Goal: Task Accomplishment & Management: Manage account settings

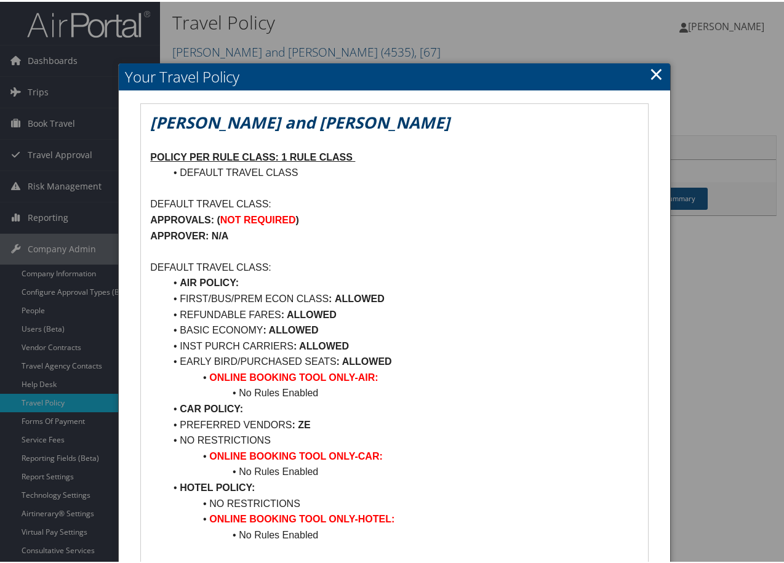
click at [654, 70] on link "×" at bounding box center [656, 72] width 14 height 25
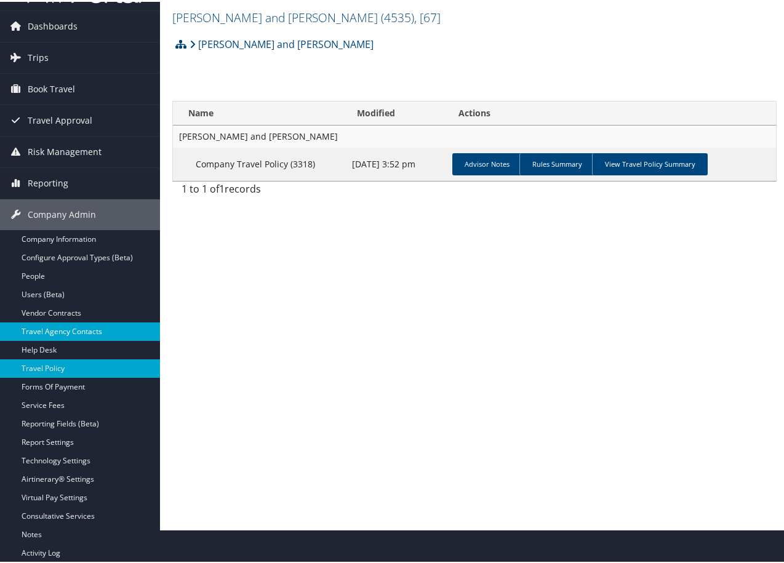
scroll to position [64, 0]
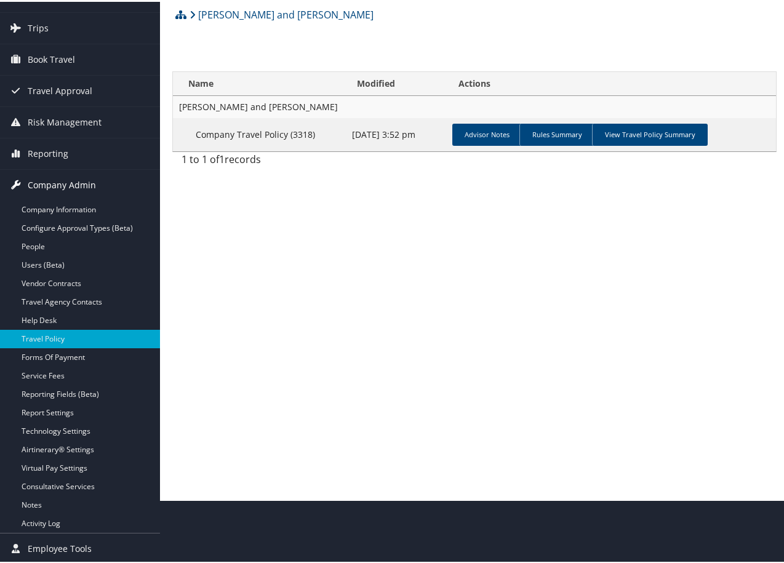
click at [74, 182] on span "Company Admin" at bounding box center [62, 183] width 68 height 31
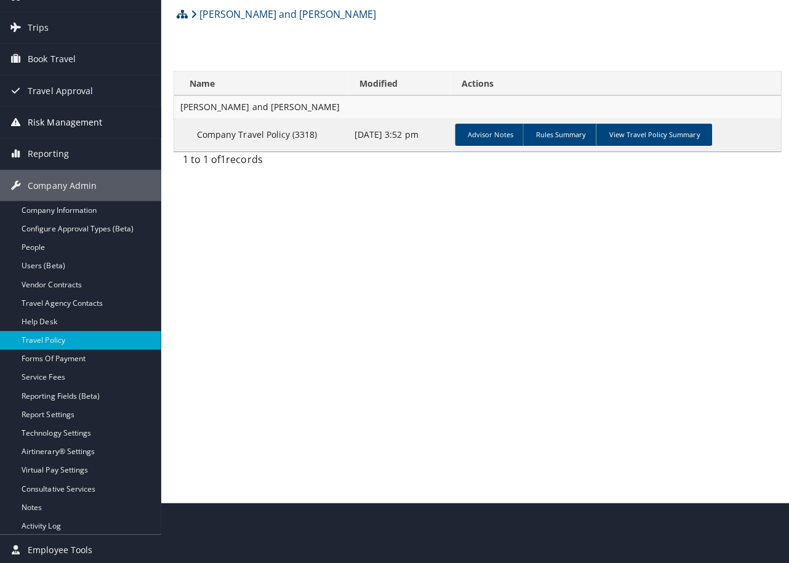
scroll to position [0, 0]
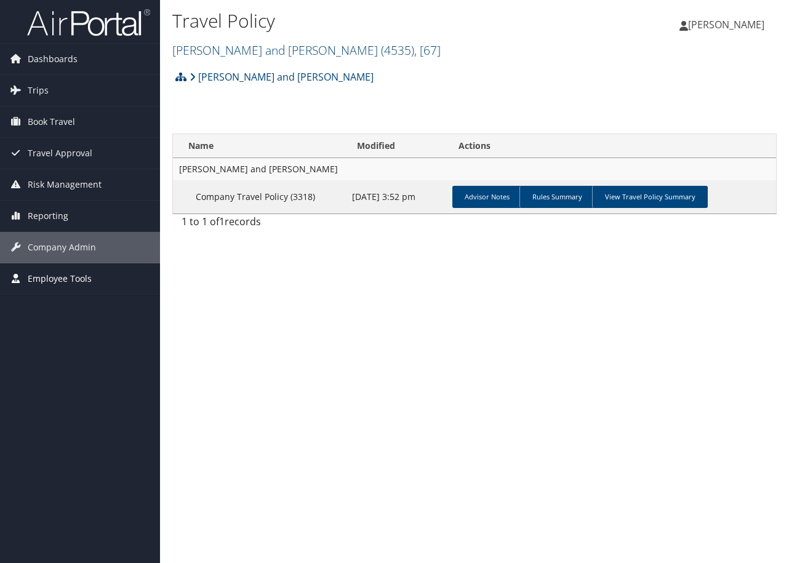
click at [58, 276] on span "Employee Tools" at bounding box center [60, 278] width 64 height 31
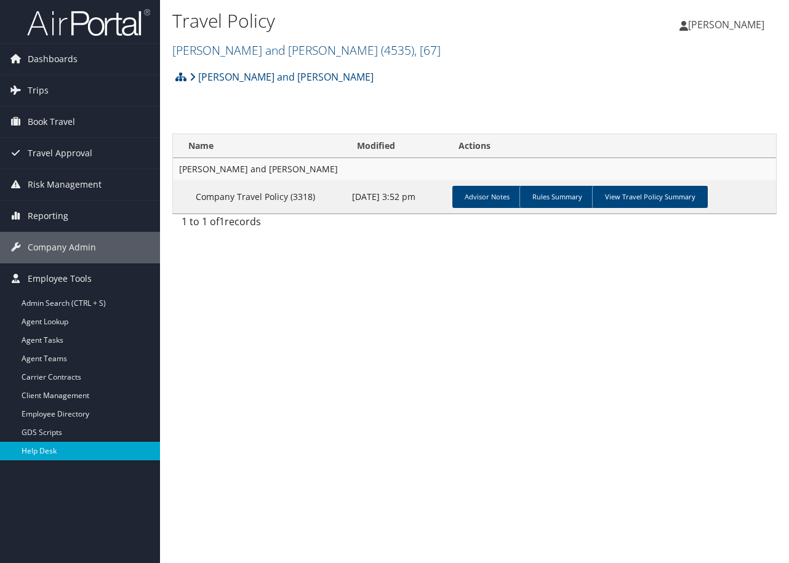
click at [34, 450] on link "Help Desk" at bounding box center [80, 451] width 160 height 18
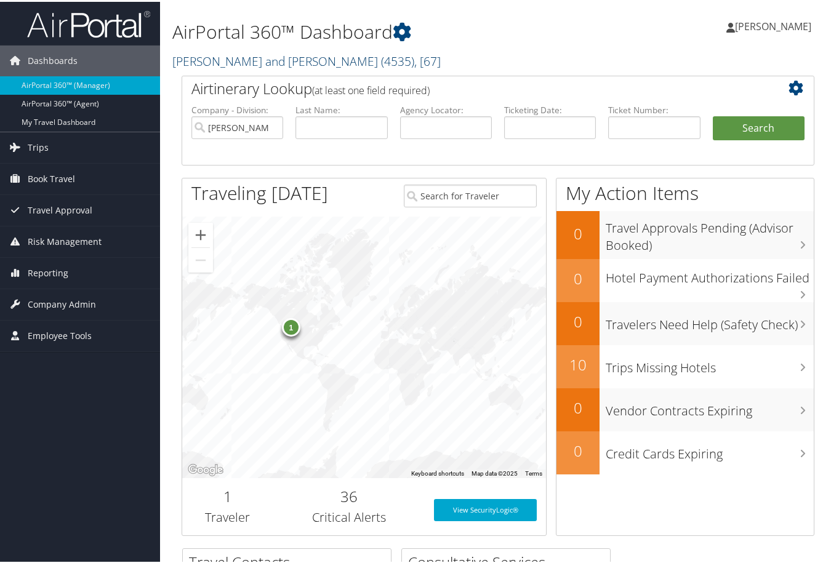
click at [223, 57] on link "Parsons Behle and Latimer ( 4535 ) , [ 67 ]" at bounding box center [306, 59] width 268 height 17
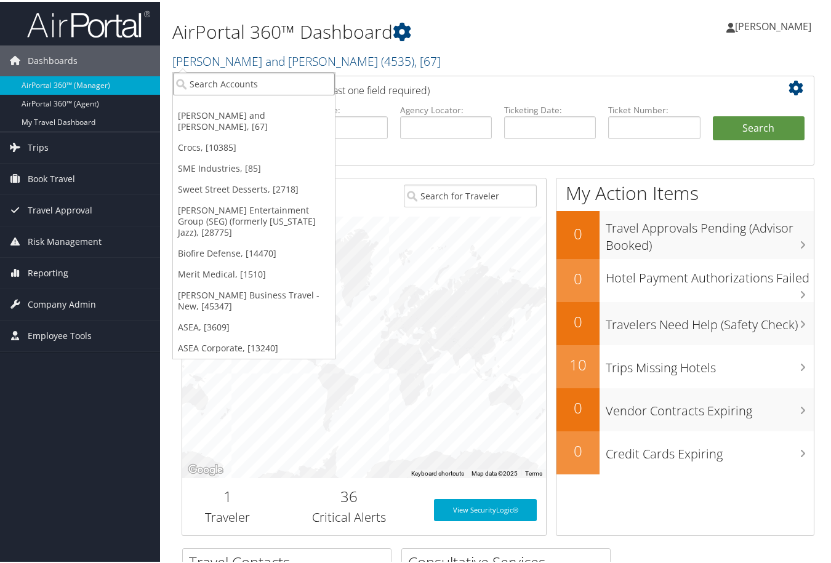
click at [221, 86] on input "search" at bounding box center [254, 82] width 162 height 23
click at [222, 57] on link "Parsons Behle and Latimer ( 4535 ) , [ 67 ]" at bounding box center [306, 59] width 268 height 17
click at [211, 74] on input "search" at bounding box center [254, 82] width 162 height 23
type input "asea"
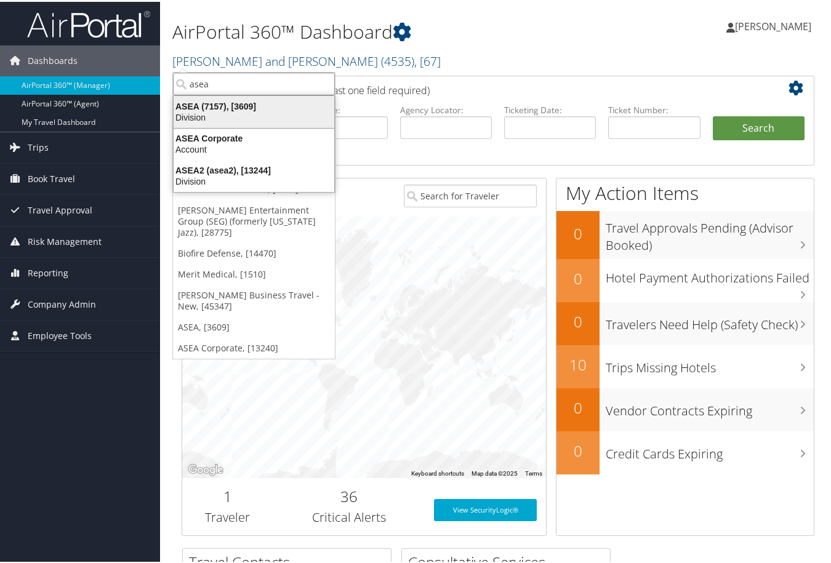
click at [222, 104] on div "ASEA (7157), [3609]" at bounding box center [253, 104] width 175 height 11
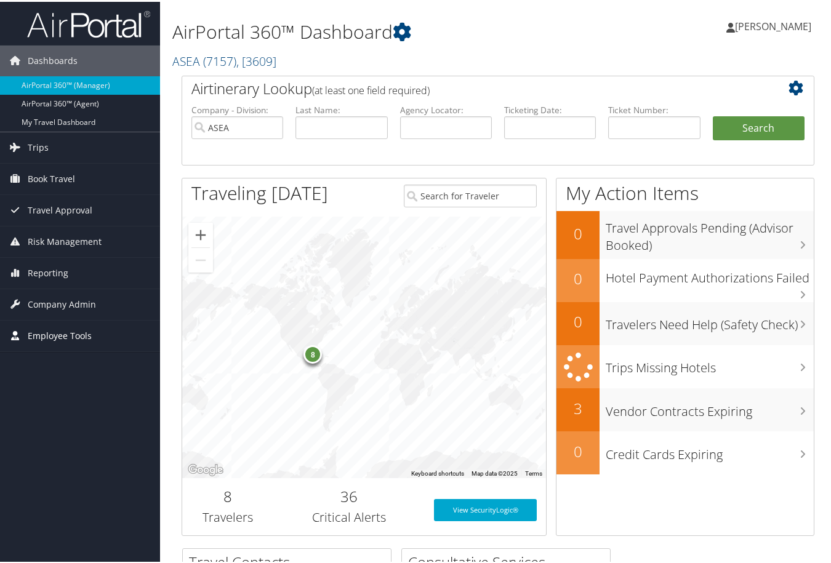
click at [81, 335] on span "Employee Tools" at bounding box center [60, 334] width 64 height 31
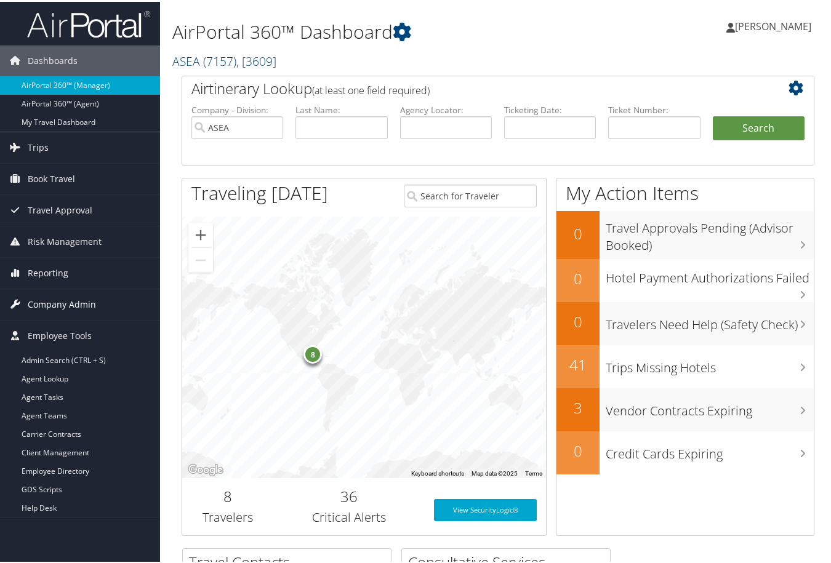
click at [69, 303] on span "Company Admin" at bounding box center [62, 302] width 68 height 31
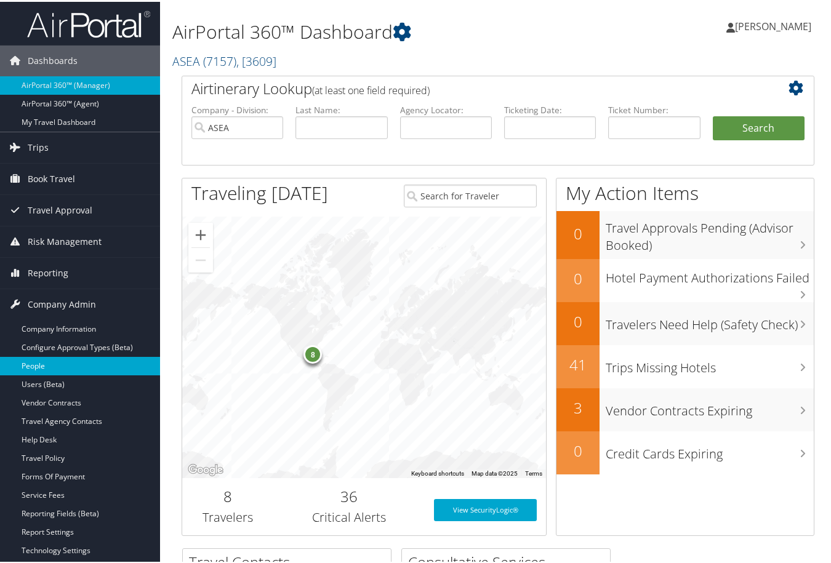
click at [54, 366] on link "People" at bounding box center [80, 364] width 160 height 18
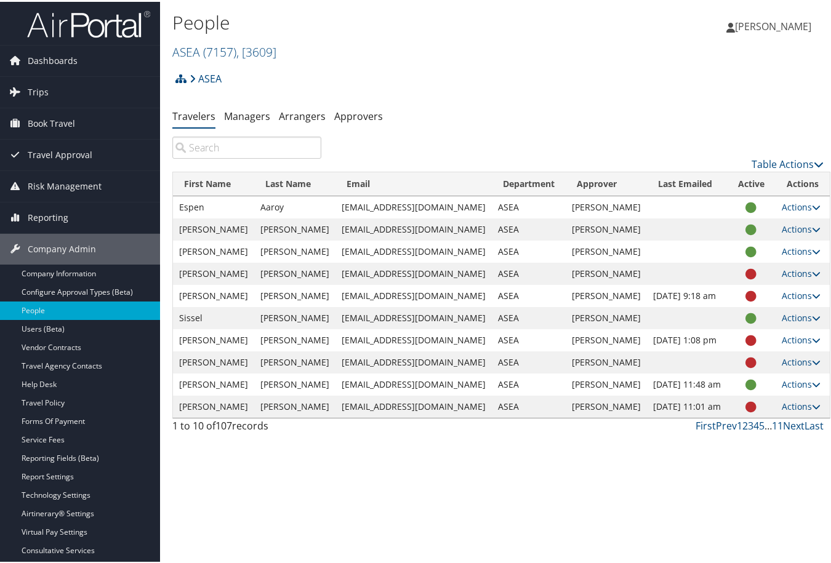
click at [247, 150] on input "search" at bounding box center [246, 146] width 149 height 22
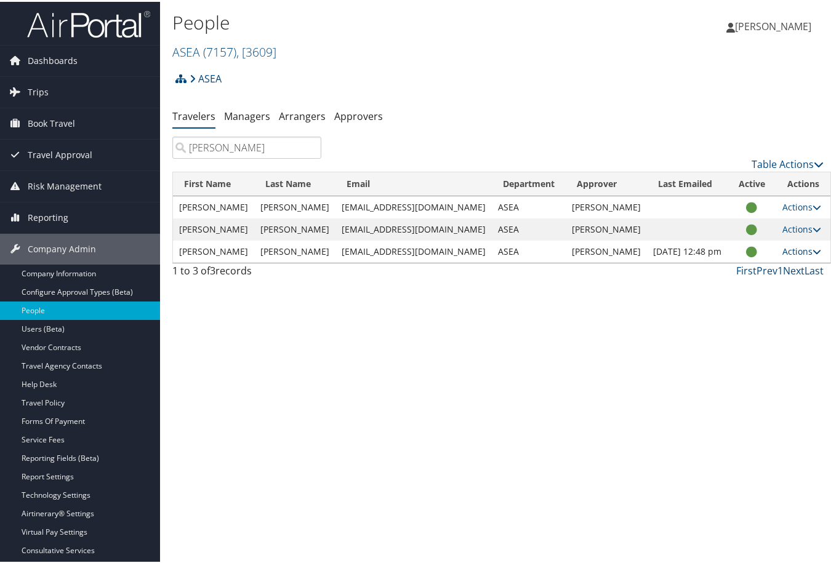
type input "walker"
click at [782, 248] on link "Actions" at bounding box center [801, 250] width 39 height 12
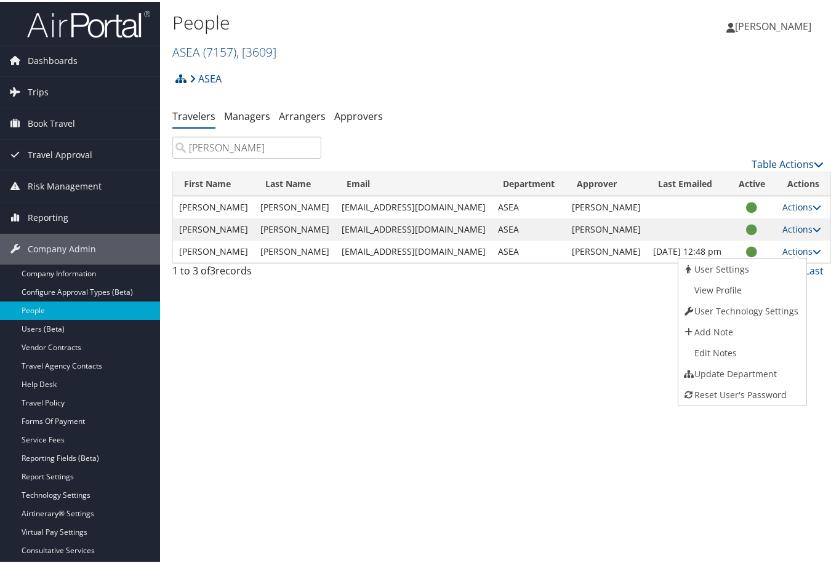
click at [726, 288] on link "View Profile" at bounding box center [740, 288] width 125 height 21
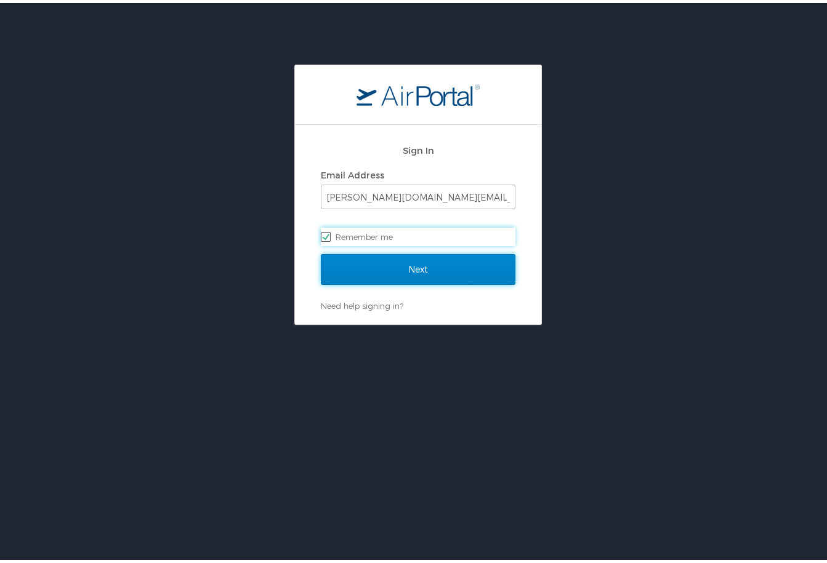
click at [387, 263] on input "Next" at bounding box center [418, 266] width 195 height 31
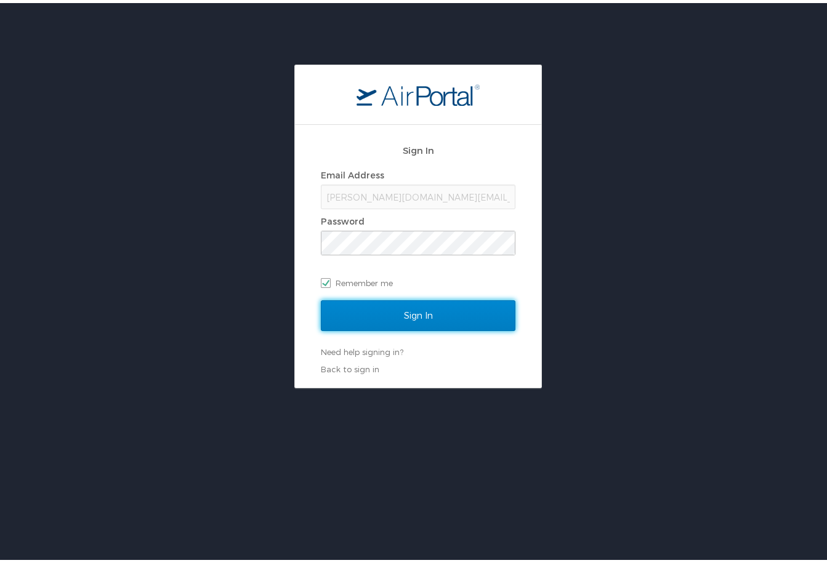
click at [404, 305] on input "Sign In" at bounding box center [418, 312] width 195 height 31
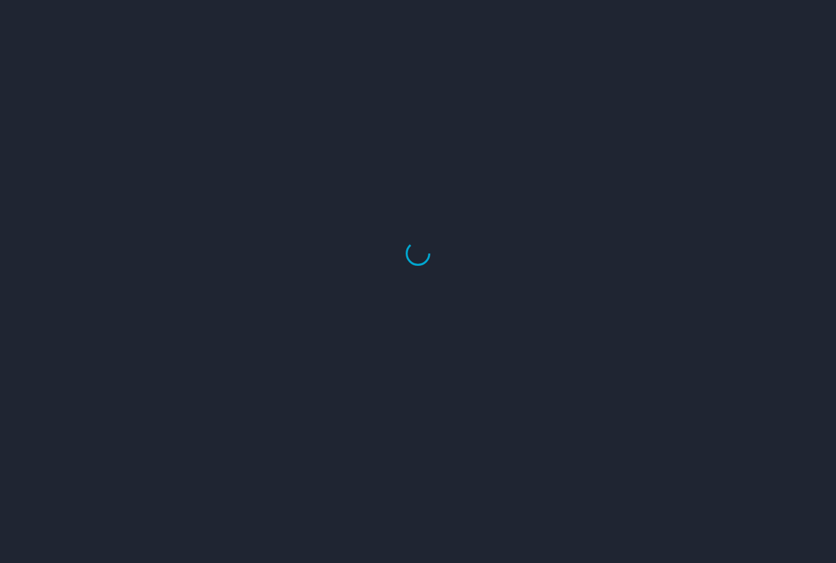
select select "US"
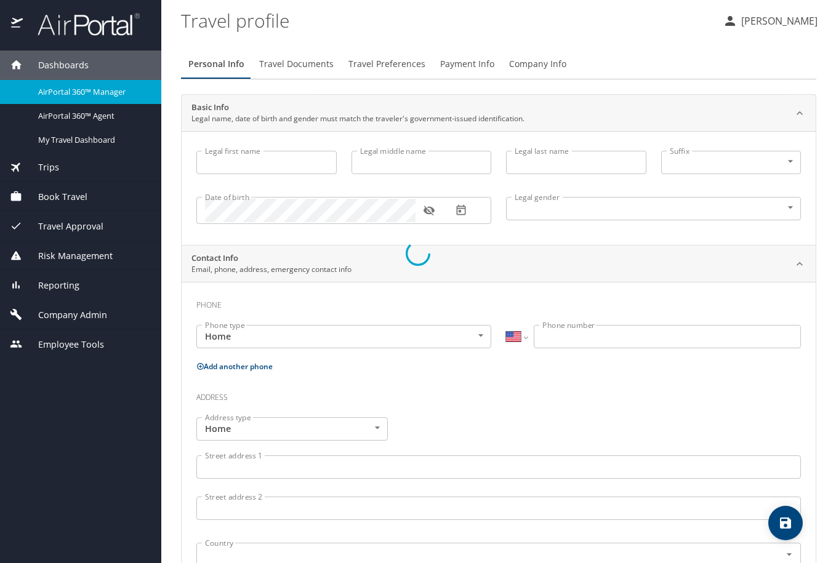
type input "[PERSON_NAME]"
type input "[DEMOGRAPHIC_DATA]"
select select "US"
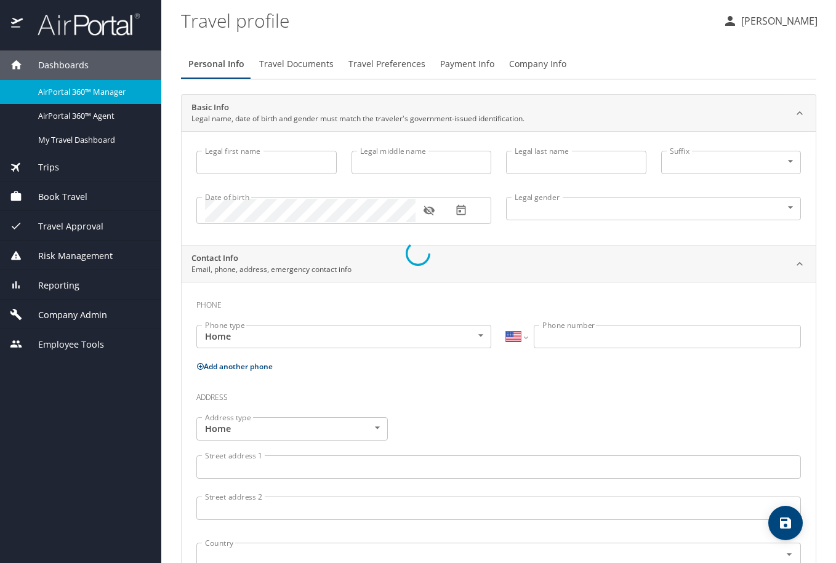
select select "US"
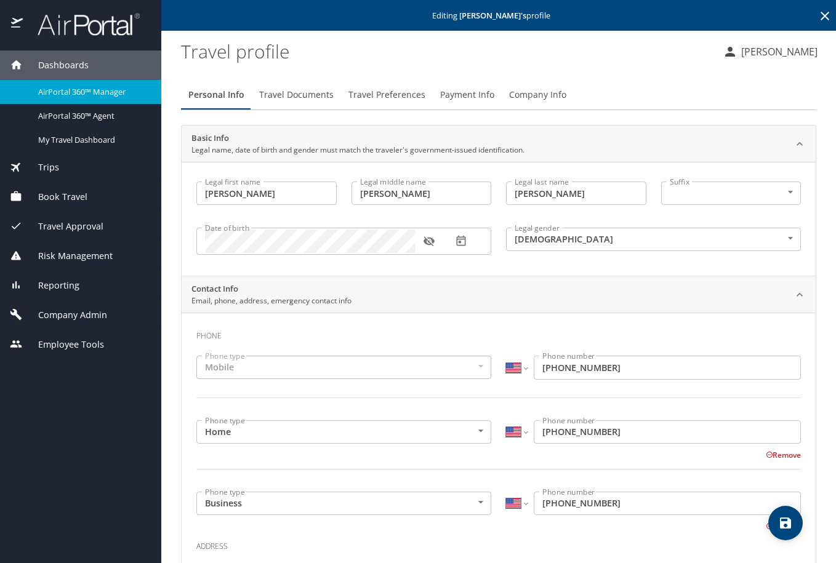
click at [364, 87] on button "Travel Preferences" at bounding box center [387, 95] width 92 height 30
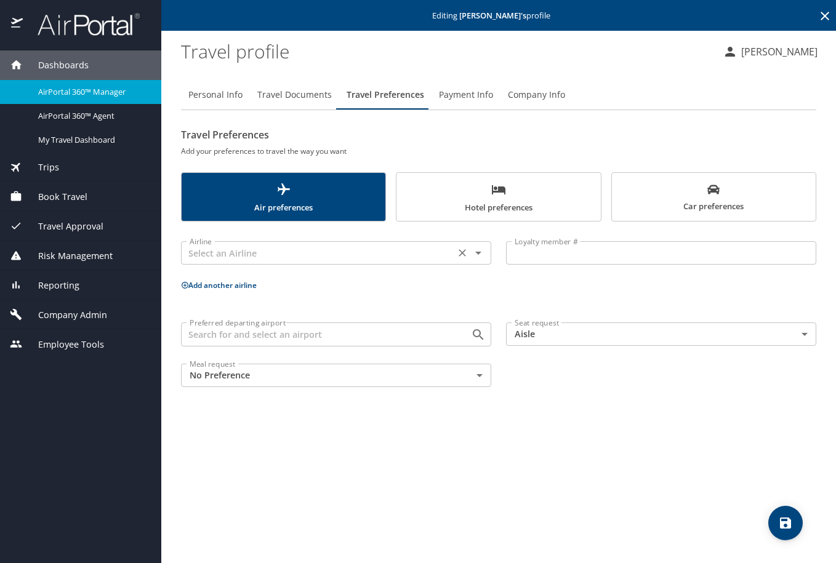
click at [479, 253] on icon "Open" at bounding box center [478, 253] width 6 height 3
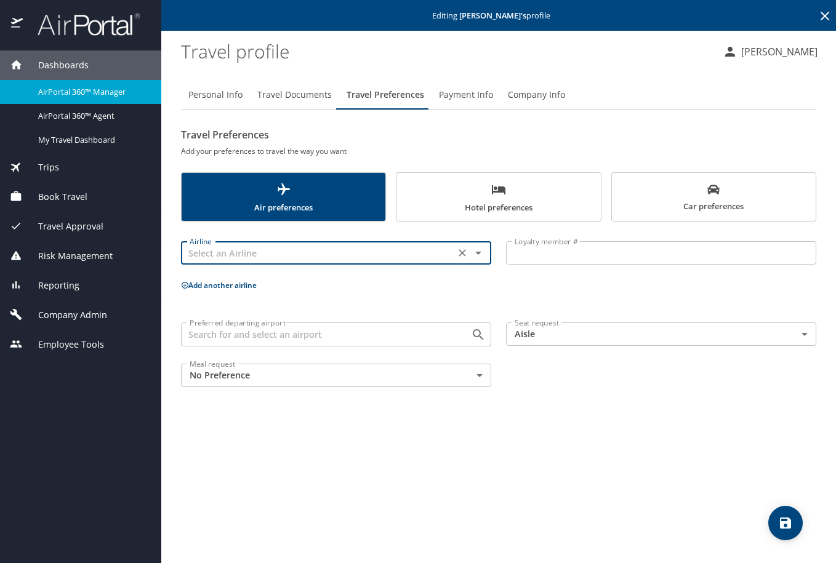
click at [236, 252] on input "text" at bounding box center [318, 253] width 267 height 16
click at [222, 279] on li "Delta Air Lines" at bounding box center [336, 283] width 310 height 22
type input "Delta Air Lines"
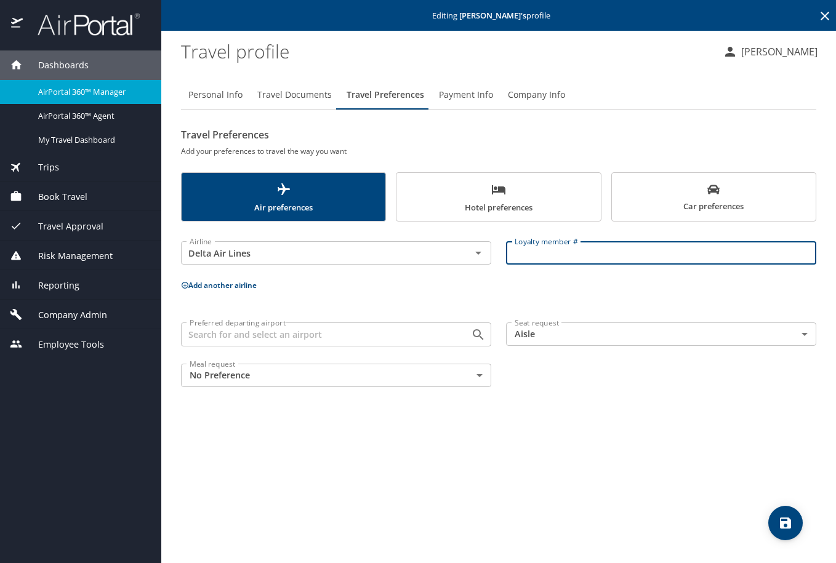
paste input "9435655825"
type input "9435655825"
click at [778, 531] on icon "save" at bounding box center [785, 523] width 15 height 15
